Goal: Task Accomplishment & Management: Use online tool/utility

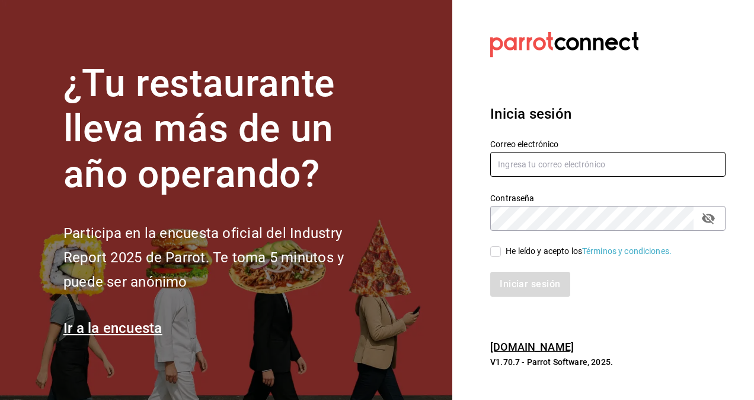
type input "[PERSON_NAME][EMAIL_ADDRESS][PERSON_NAME][DOMAIN_NAME]"
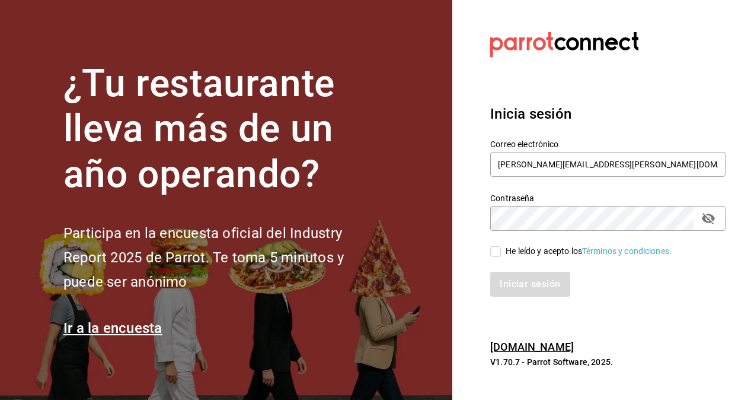
click at [498, 253] on input "He leído y acepto los Términos y condiciones." at bounding box center [495, 251] width 11 height 11
checkbox input "true"
click at [543, 281] on button "Iniciar sesión" at bounding box center [530, 284] width 81 height 25
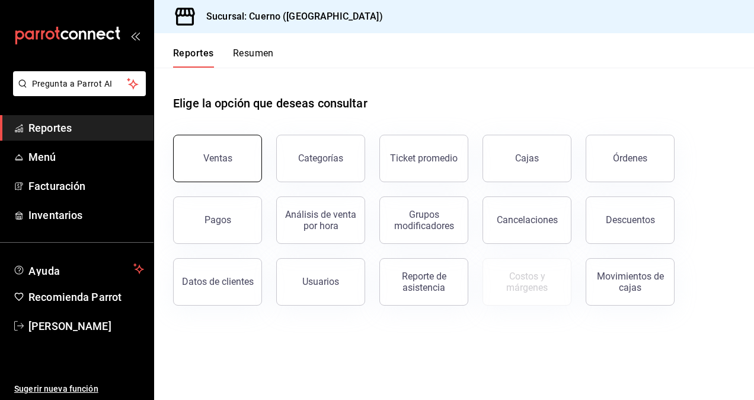
click at [205, 158] on div "Ventas" at bounding box center [217, 157] width 29 height 11
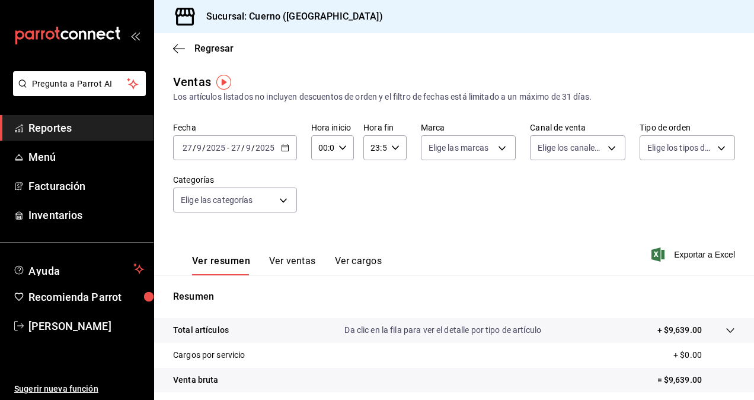
click at [230, 154] on div "[DATE] [DATE] - [DATE] [DATE]" at bounding box center [235, 147] width 124 height 25
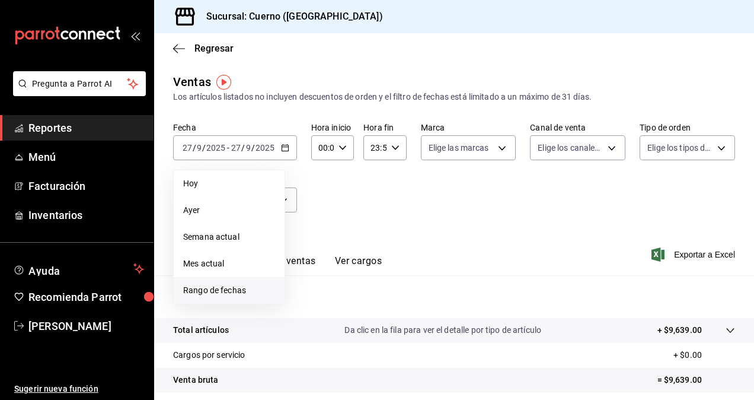
click at [212, 292] on span "Rango de fechas" at bounding box center [229, 290] width 92 height 12
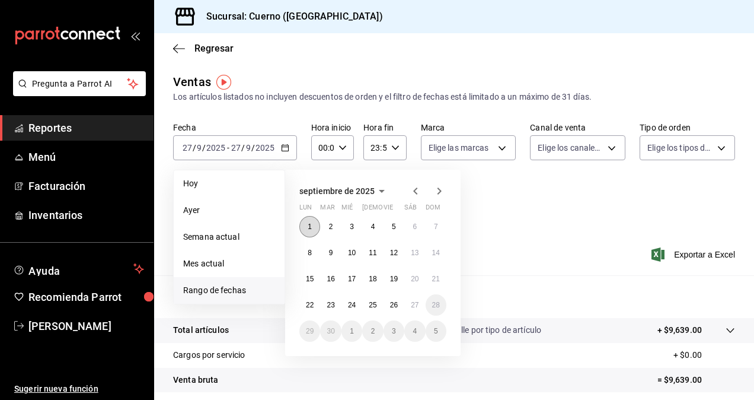
click at [307, 223] on button "1" at bounding box center [310, 226] width 21 height 21
click at [416, 306] on abbr "27" at bounding box center [415, 305] width 8 height 8
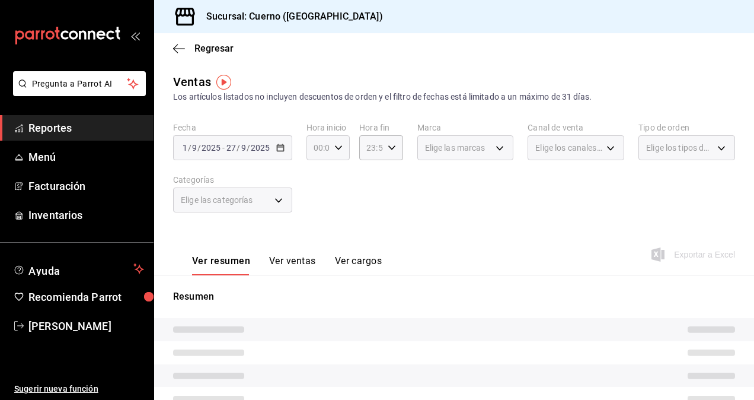
click at [334, 149] on icon "button" at bounding box center [338, 148] width 8 height 8
click at [316, 230] on button "05" at bounding box center [316, 236] width 17 height 24
type input "05:00"
click at [317, 234] on span "05" at bounding box center [316, 235] width 2 height 9
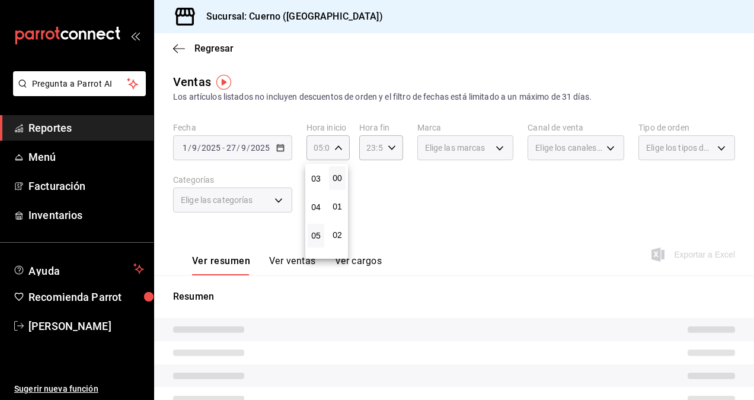
click at [378, 146] on div at bounding box center [377, 200] width 754 height 400
click at [388, 147] on icon "button" at bounding box center [392, 148] width 8 height 8
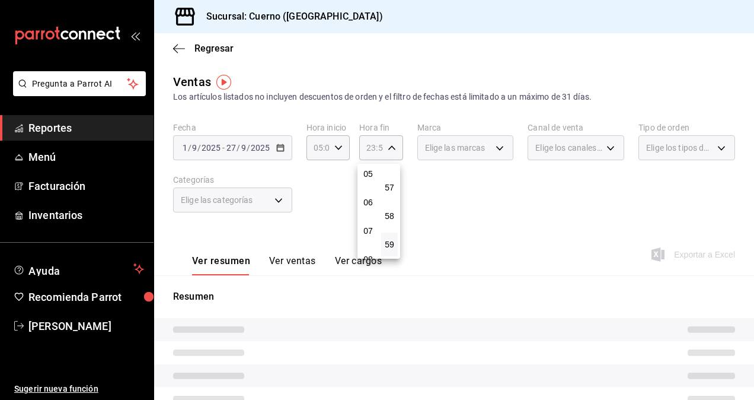
scroll to position [148, 0]
click at [369, 174] on span "05" at bounding box center [368, 171] width 2 height 9
click at [391, 174] on span "00" at bounding box center [389, 177] width 2 height 9
type input "05:00"
click at [461, 150] on div at bounding box center [377, 200] width 754 height 400
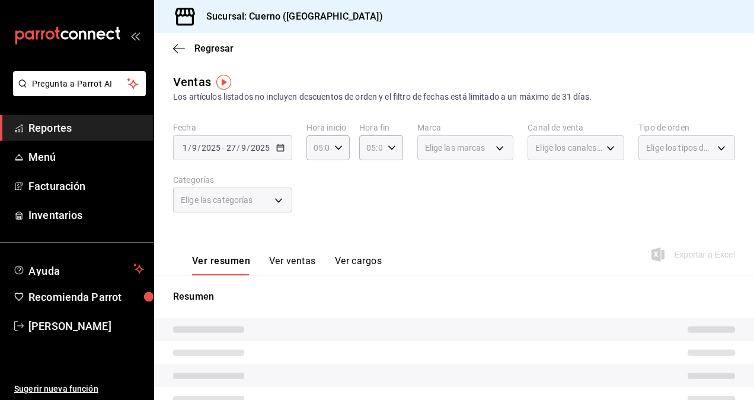
click at [461, 150] on span "Elige las marcas" at bounding box center [455, 148] width 60 height 12
click at [481, 141] on div "Elige las marcas" at bounding box center [466, 147] width 97 height 25
click at [460, 151] on span "Elige las marcas" at bounding box center [455, 148] width 60 height 12
click at [485, 149] on div "Elige las marcas" at bounding box center [466, 147] width 97 height 25
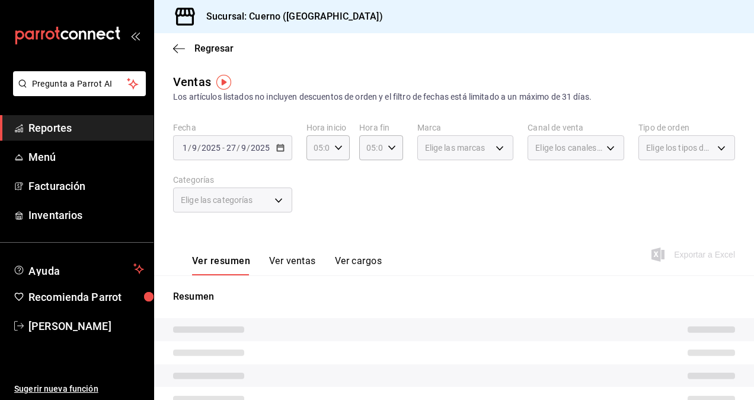
click at [485, 149] on div "Elige las marcas" at bounding box center [466, 147] width 97 height 25
click at [493, 149] on div "Elige las marcas" at bounding box center [466, 147] width 97 height 25
click at [447, 151] on span "Elige las marcas" at bounding box center [455, 148] width 60 height 12
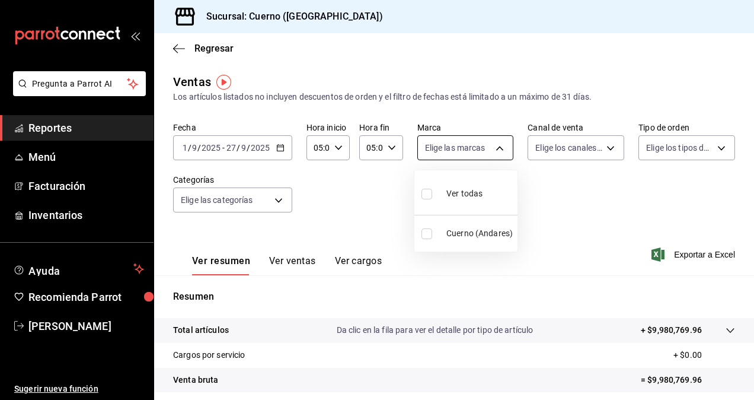
click at [447, 151] on body "Pregunta a Parrot AI Reportes Menú Facturación Inventarios Ayuda Recomienda Par…" at bounding box center [377, 200] width 754 height 400
click at [425, 197] on input "checkbox" at bounding box center [427, 194] width 11 height 11
checkbox input "true"
type input "c9e961b9-bc29-480f-a65c-324ff110f526"
checkbox input "true"
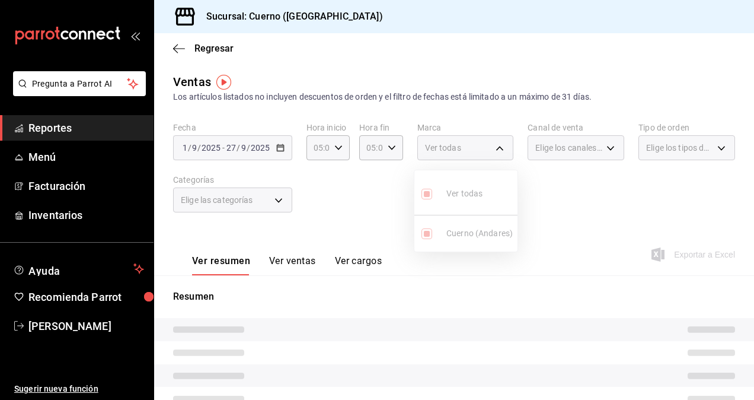
click at [567, 146] on div at bounding box center [377, 200] width 754 height 400
click at [567, 146] on span "Elige los canales de venta" at bounding box center [569, 148] width 67 height 12
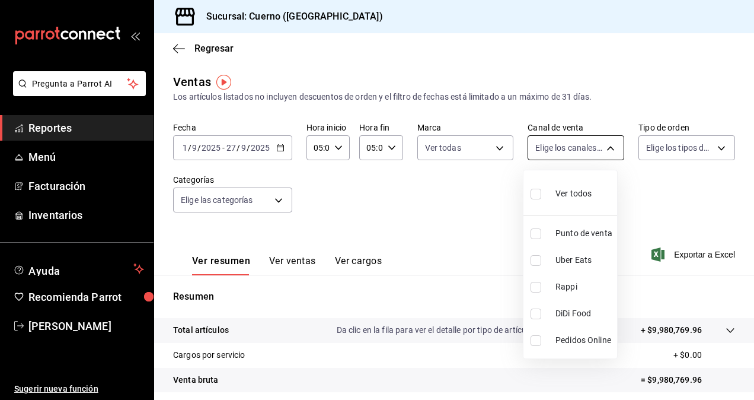
click at [569, 146] on body "Pregunta a Parrot AI Reportes Menú Facturación Inventarios Ayuda Recomienda Par…" at bounding box center [377, 200] width 754 height 400
click at [535, 193] on input "checkbox" at bounding box center [536, 194] width 11 height 11
checkbox input "true"
type input "PARROT,UBER_EATS,RAPPI,DIDI_FOOD,ONLINE"
checkbox input "true"
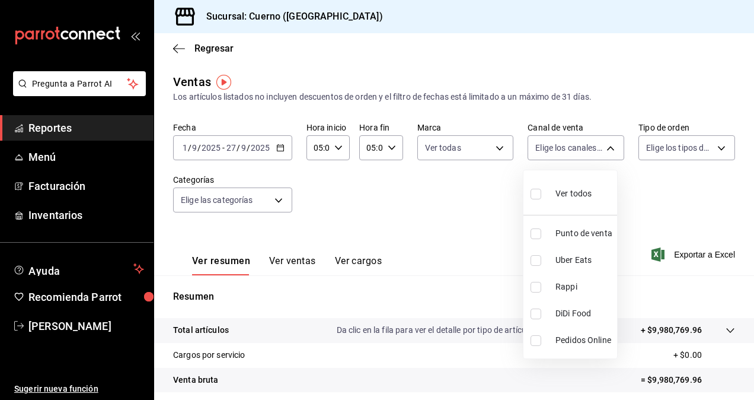
checkbox input "true"
click at [657, 148] on div at bounding box center [377, 200] width 754 height 400
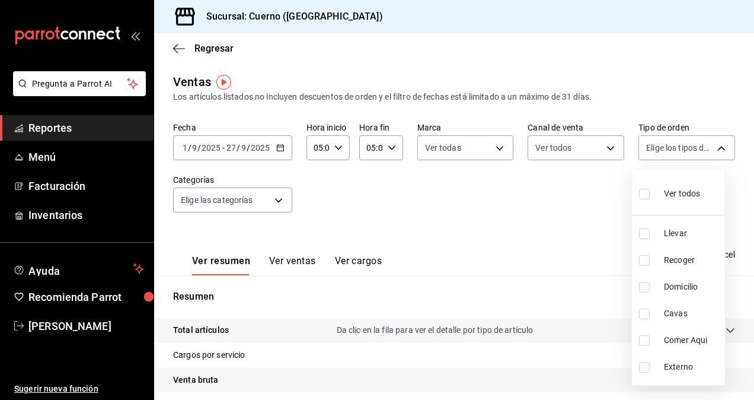
click at [657, 148] on body "Pregunta a Parrot AI Reportes Menú Facturación Inventarios Ayuda Recomienda Par…" at bounding box center [377, 200] width 754 height 400
click at [642, 195] on input "checkbox" at bounding box center [644, 194] width 11 height 11
checkbox input "true"
type input "dfbf6a66-9e2c-4531-8c07-cb6fdb35851c,965fb10a-4951-4111-90b6-db3caf29f93a,2f3c6…"
checkbox input "true"
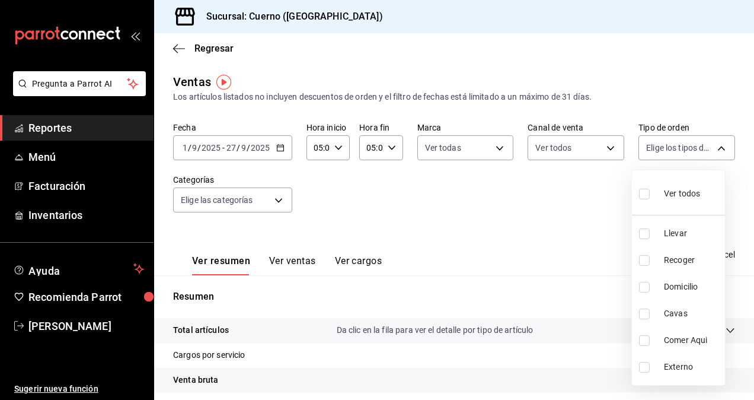
checkbox input "true"
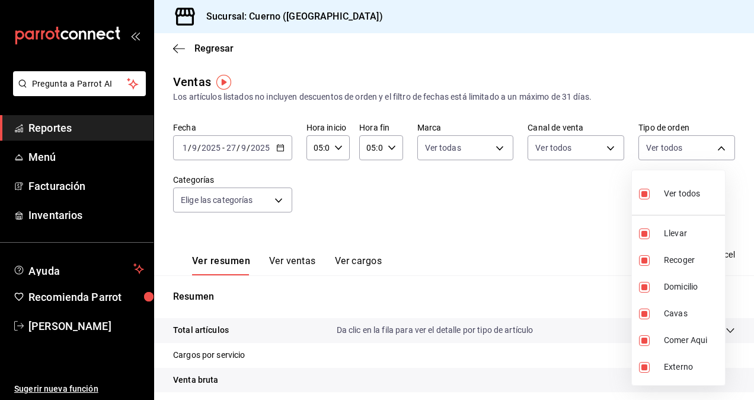
click at [248, 197] on div at bounding box center [377, 200] width 754 height 400
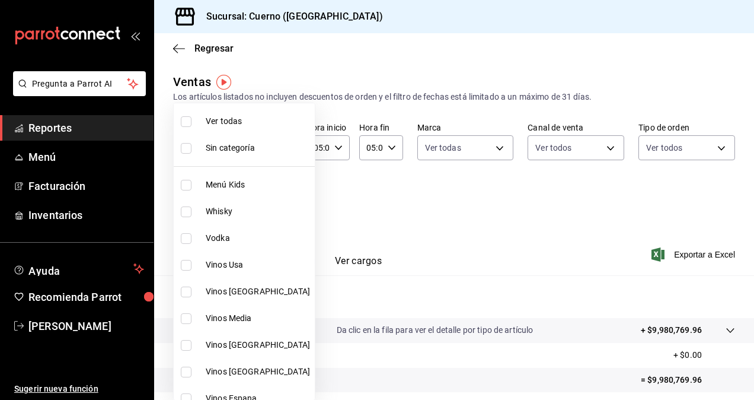
click at [248, 197] on body "Pregunta a Parrot AI Reportes Menú Facturación Inventarios Ayuda Recomienda Par…" at bounding box center [377, 200] width 754 height 400
click at [185, 119] on input "checkbox" at bounding box center [186, 121] width 11 height 11
checkbox input "true"
type input "a99b9eb1-d5e4-4ca6-a53e-4c42022e859a,8d843363-7b8b-4002-90a0-c01944697fe5,d20f9…"
checkbox input "true"
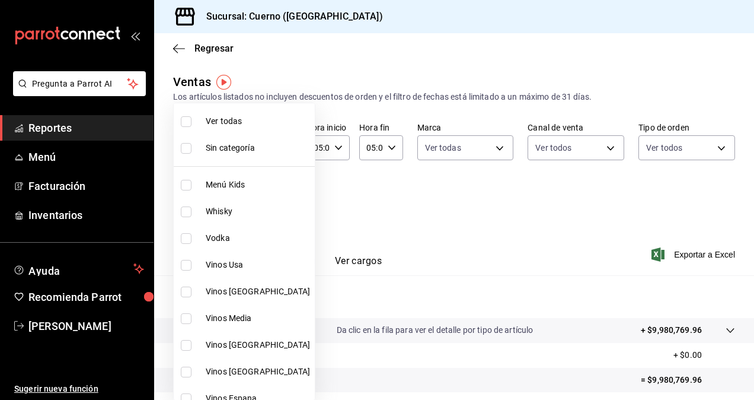
checkbox input "true"
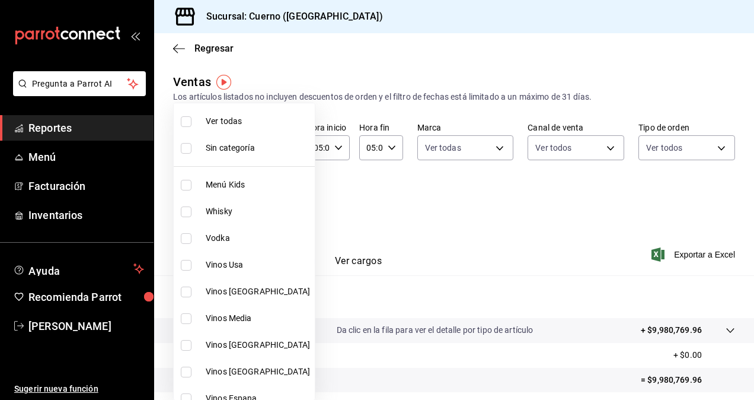
checkbox input "true"
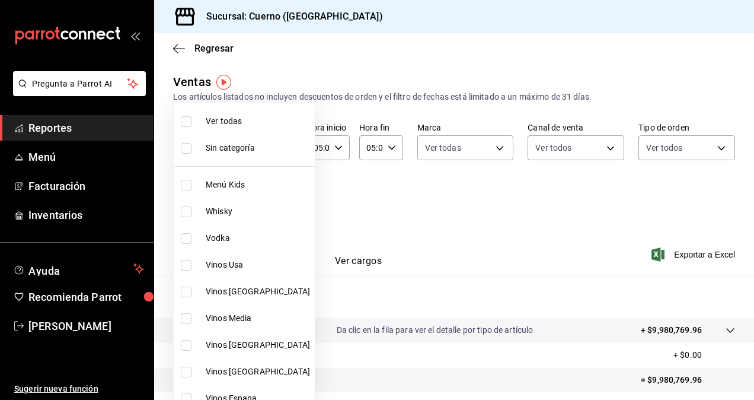
checkbox input "true"
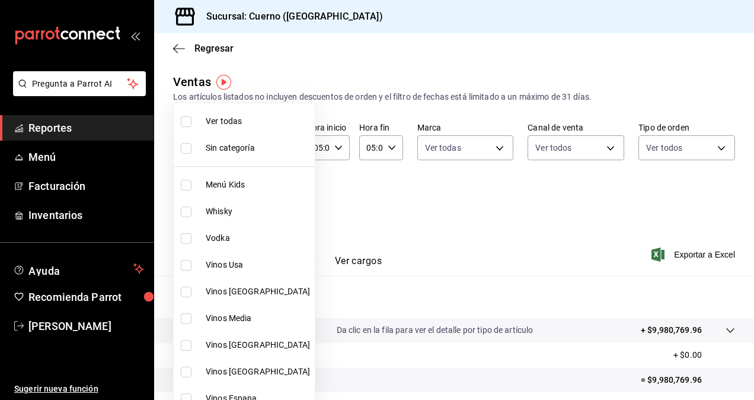
checkbox input "true"
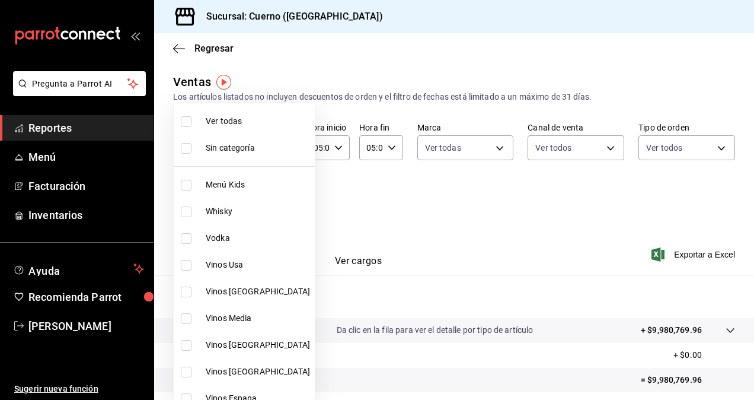
checkbox input "true"
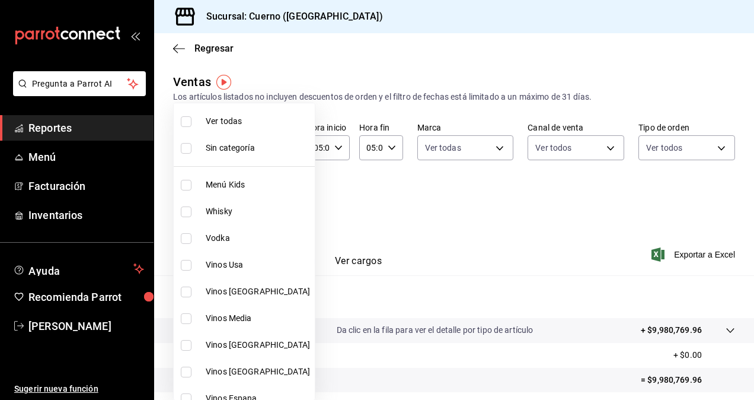
checkbox input "true"
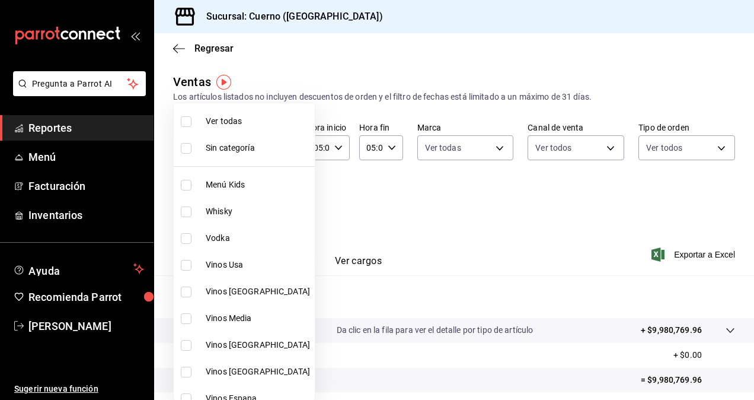
checkbox input "true"
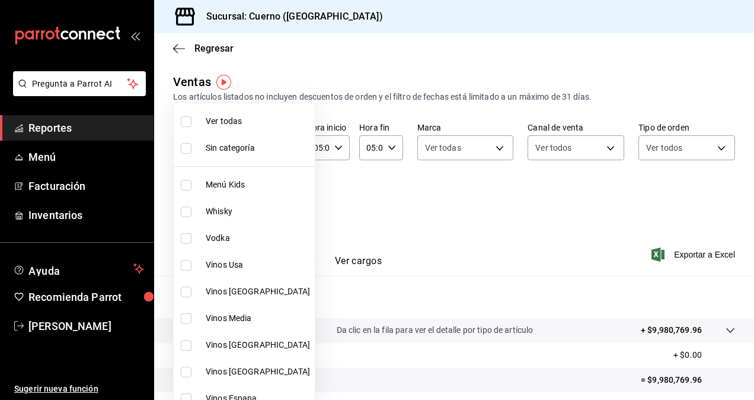
checkbox input "true"
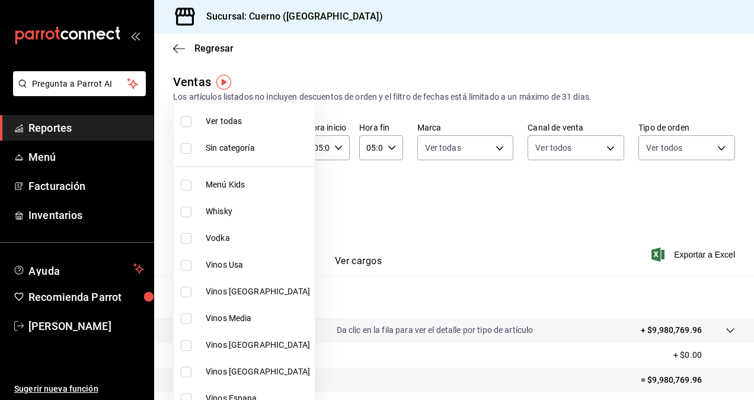
checkbox input "true"
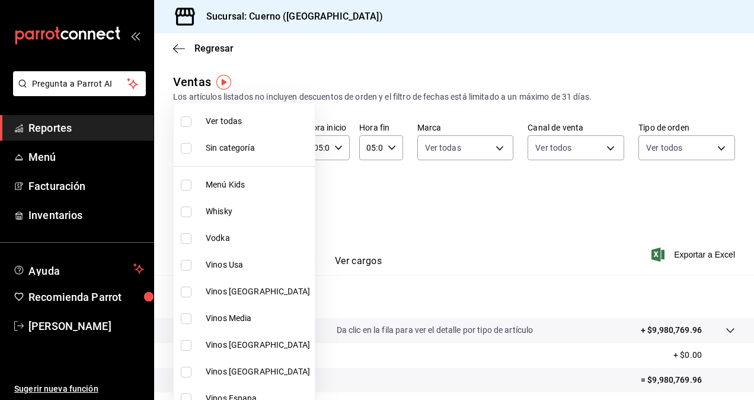
checkbox input "true"
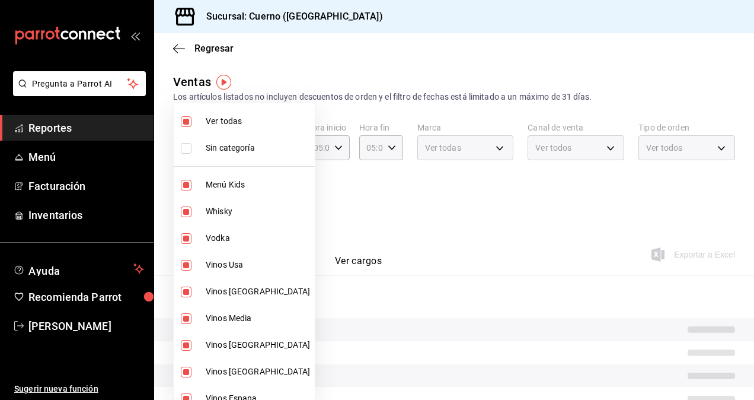
click at [594, 215] on div at bounding box center [377, 200] width 754 height 400
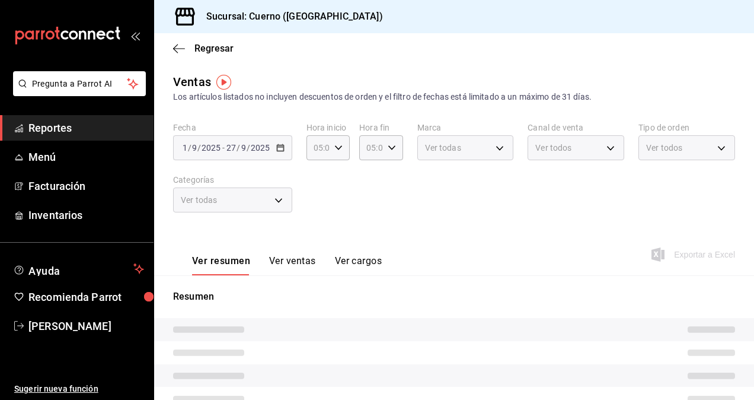
click at [594, 216] on div "Fecha [DATE] [DATE] - [DATE] [DATE] Hora inicio 05:00 Hora inicio Hora fin 05:0…" at bounding box center [454, 174] width 562 height 104
click at [506, 196] on div "Fecha [DATE] [DATE] - [DATE] [DATE] Hora inicio 05:00 Hora inicio Hora fin 05:0…" at bounding box center [454, 174] width 562 height 104
click at [505, 198] on div "Fecha [DATE] [DATE] - [DATE] [DATE] Hora inicio 05:00 Hora inicio Hora fin 05:0…" at bounding box center [454, 174] width 562 height 104
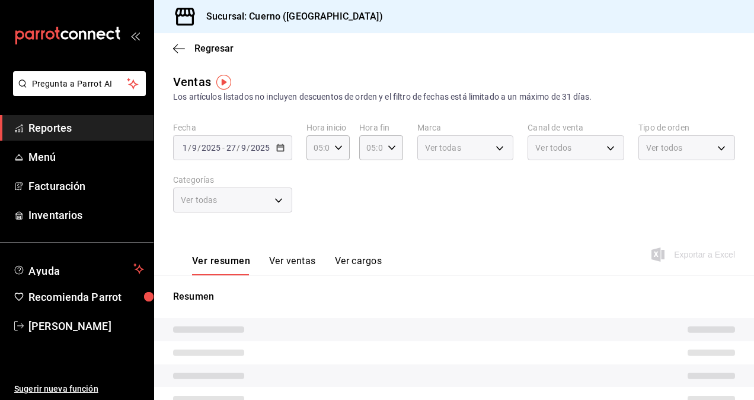
click at [484, 200] on div "Fecha [DATE] [DATE] - [DATE] [DATE] Hora inicio 05:00 Hora inicio Hora fin 05:0…" at bounding box center [454, 174] width 562 height 104
click at [560, 233] on div "Ver resumen Ver ventas Ver cargos Exportar a Excel" at bounding box center [454, 251] width 600 height 49
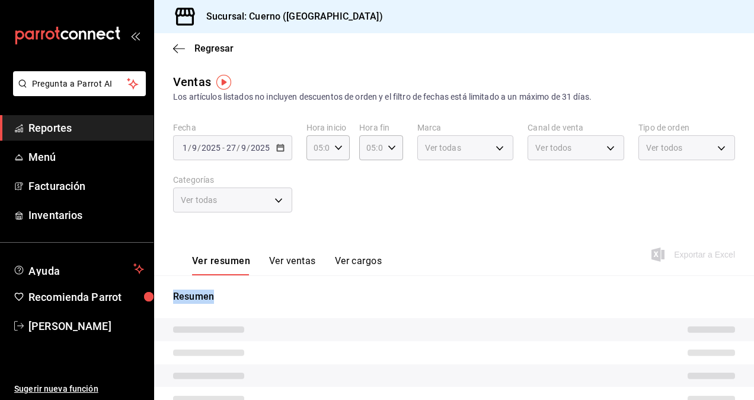
click at [560, 233] on div "Ver resumen Ver ventas Ver cargos Exportar a Excel" at bounding box center [454, 251] width 600 height 49
drag, startPoint x: 560, startPoint y: 233, endPoint x: 533, endPoint y: 206, distance: 38.6
click at [533, 206] on div "Fecha [DATE] [DATE] - [DATE] [DATE] Hora inicio 05:00 Hora inicio Hora fin 05:0…" at bounding box center [454, 174] width 562 height 104
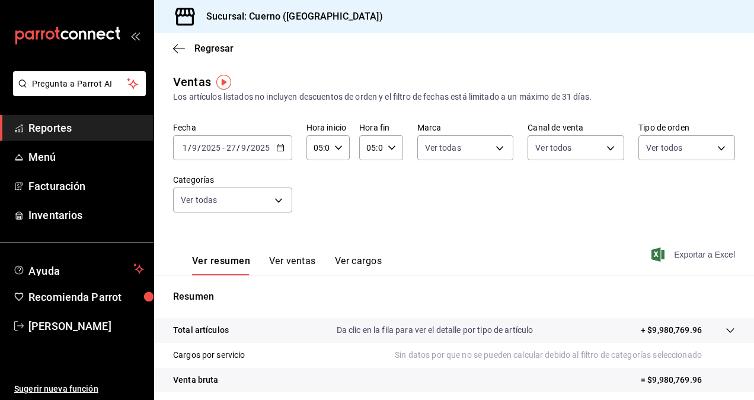
click at [690, 256] on span "Exportar a Excel" at bounding box center [694, 254] width 81 height 14
click at [684, 249] on span "Exportar a Excel" at bounding box center [694, 254] width 81 height 14
click at [684, 249] on div "Exportando a excel..." at bounding box center [687, 254] width 96 height 11
